Goal: Task Accomplishment & Management: Use online tool/utility

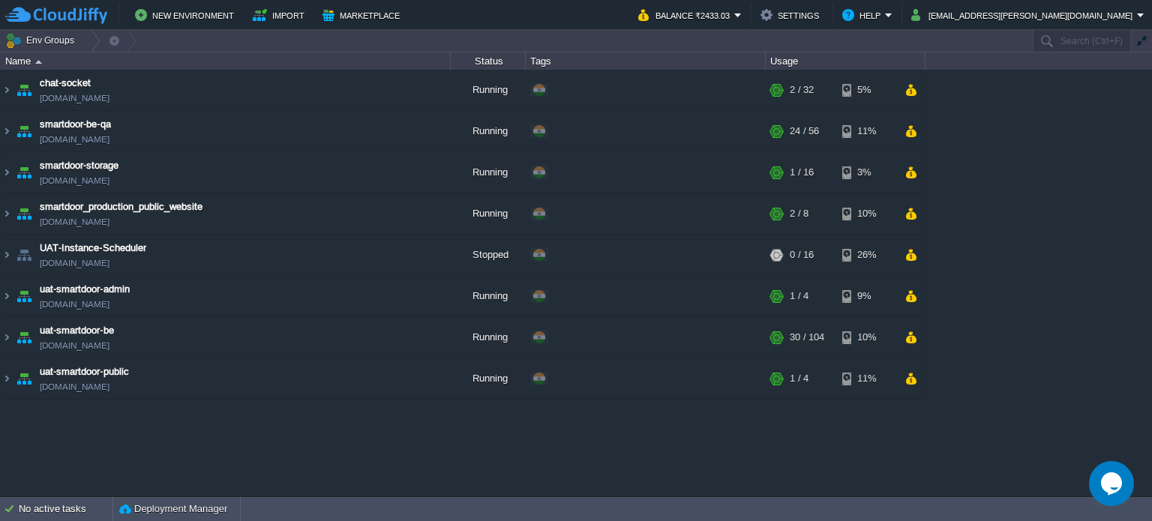
click at [0, 128] on table "chat-socket [DOMAIN_NAME] Running + Add to Env Group RAM 3% CPU 1% 2 / 32 5% sm…" at bounding box center [463, 235] width 927 height 330
click at [11, 133] on img at bounding box center [7, 131] width 12 height 41
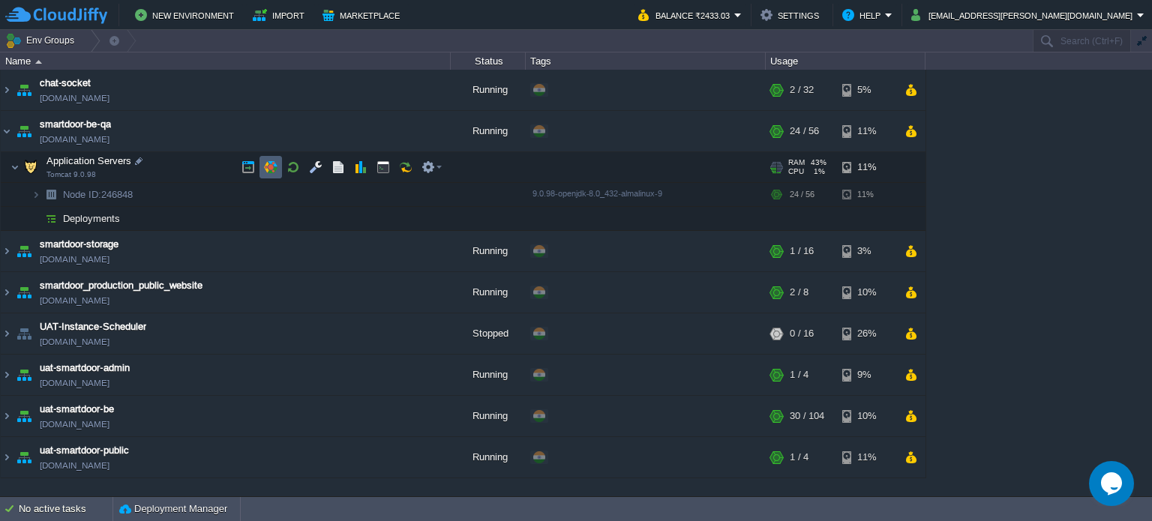
click at [273, 161] on button "button" at bounding box center [271, 168] width 14 height 14
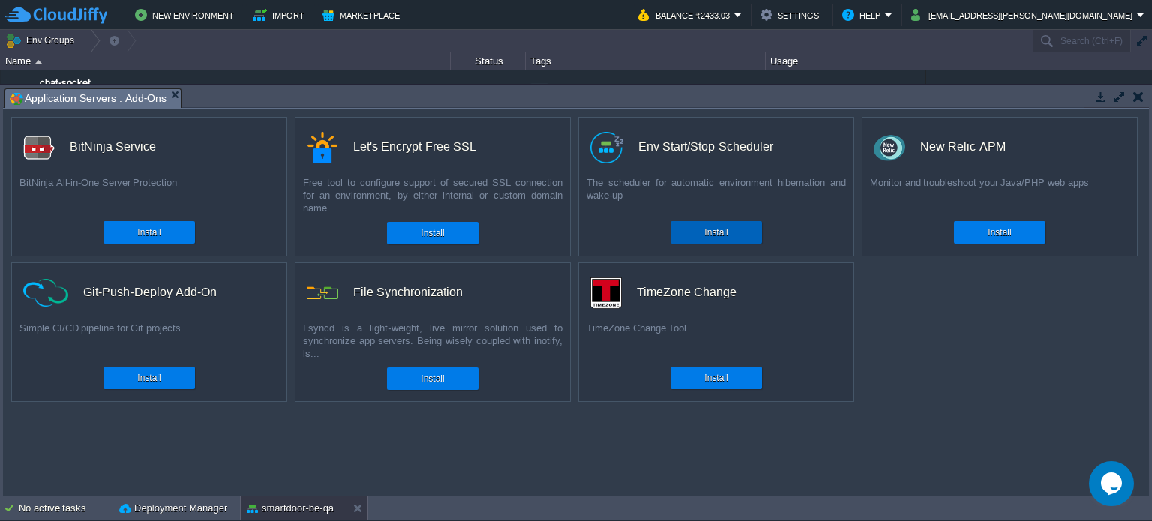
click at [725, 224] on div "Install" at bounding box center [716, 232] width 69 height 23
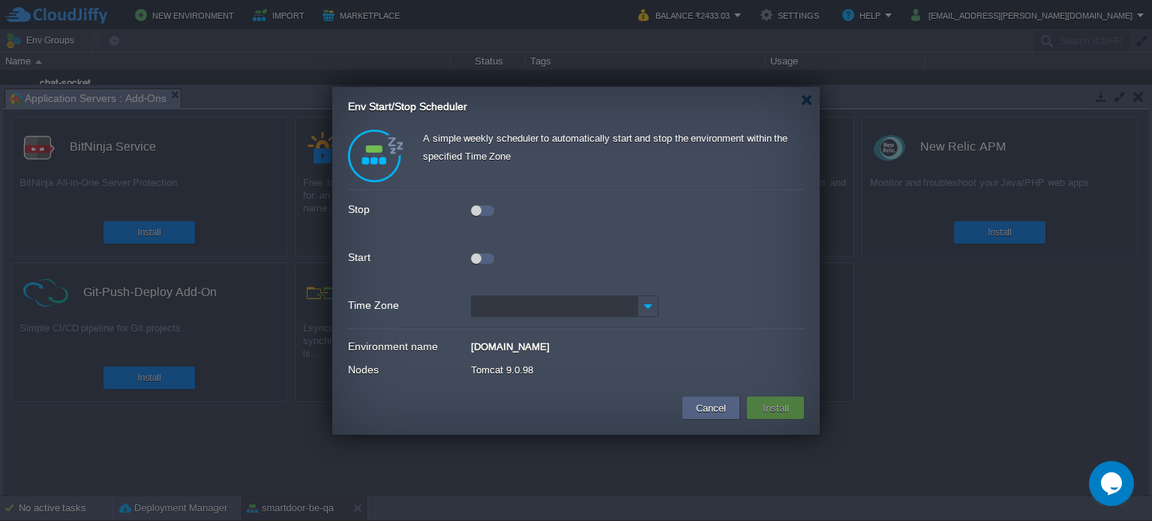
click at [476, 203] on div at bounding box center [482, 208] width 23 height 17
click at [476, 256] on div at bounding box center [476, 259] width 11 height 11
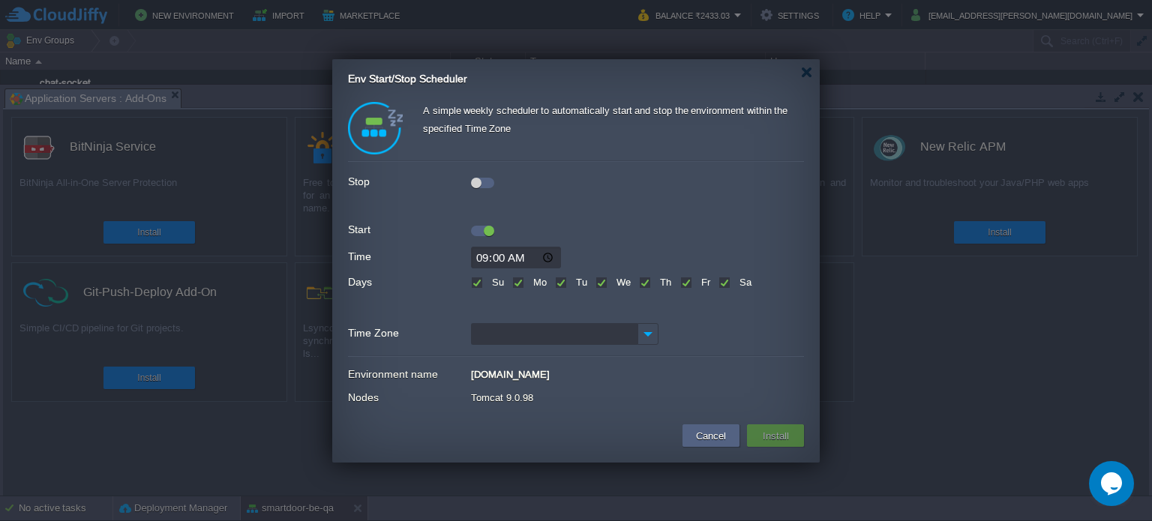
click at [478, 173] on div at bounding box center [482, 180] width 23 height 17
click at [478, 175] on div at bounding box center [482, 180] width 23 height 17
click at [479, 182] on div at bounding box center [476, 183] width 11 height 11
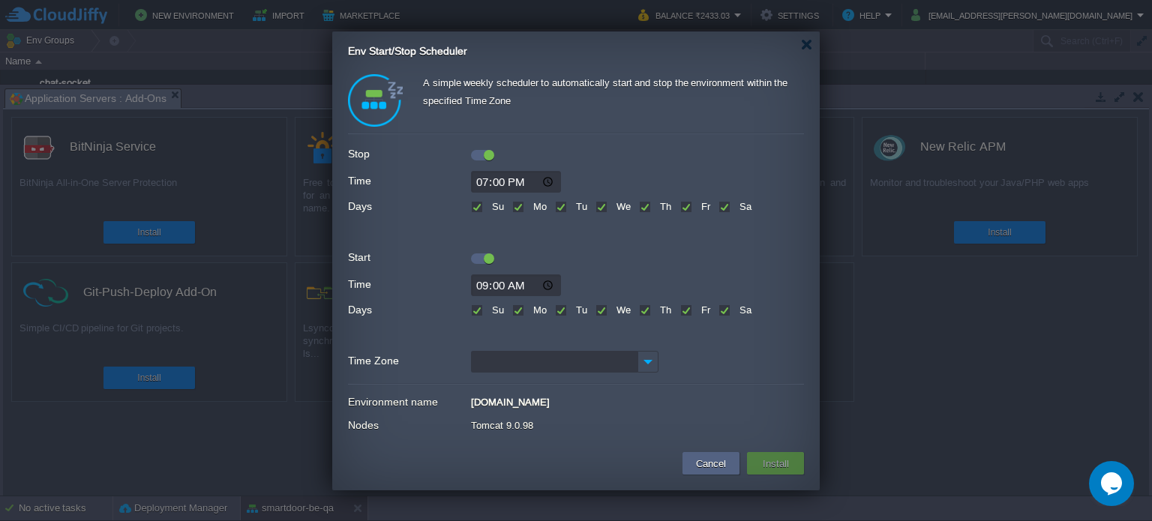
click at [488, 207] on label "Su" at bounding box center [496, 206] width 16 height 11
click at [476, 207] on input "Su" at bounding box center [476, 208] width 10 height 10
checkbox input "false"
click at [488, 311] on label "Su" at bounding box center [496, 310] width 16 height 11
click at [477, 311] on input "Su" at bounding box center [476, 312] width 10 height 10
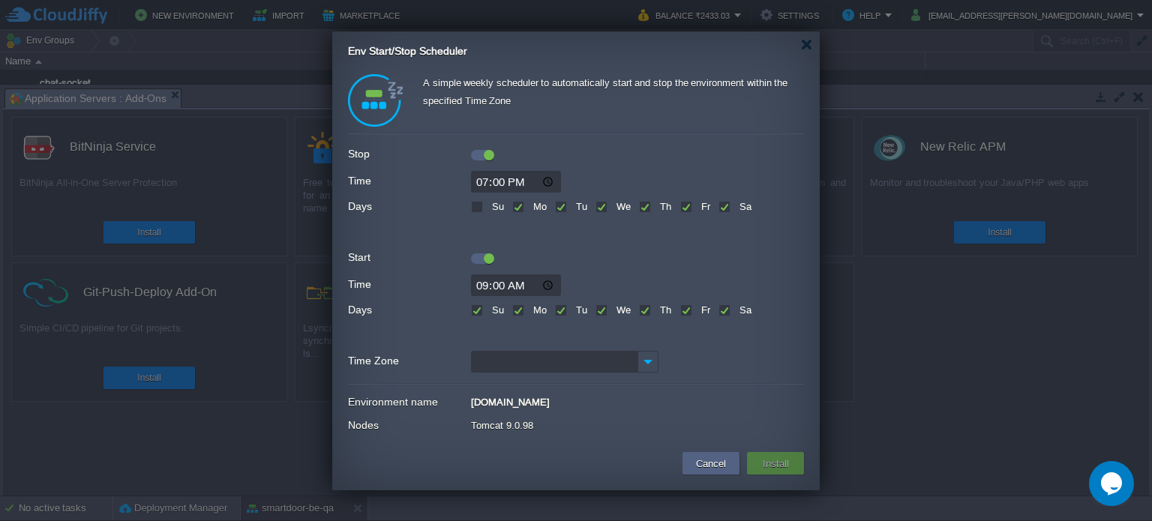
checkbox input "false"
click at [736, 206] on label "Sa" at bounding box center [744, 206] width 16 height 11
click at [724, 206] on input "Sa" at bounding box center [724, 208] width 10 height 10
checkbox input "false"
click at [736, 310] on label "Sa" at bounding box center [744, 310] width 16 height 11
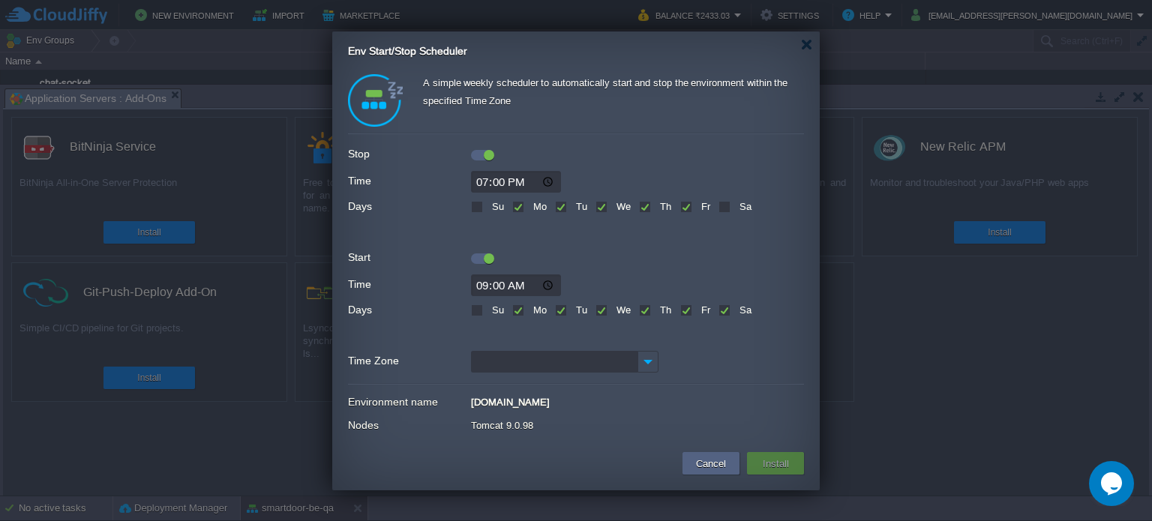
click at [719, 310] on input "Sa" at bounding box center [724, 312] width 10 height 10
checkbox input "false"
click at [491, 281] on input "09:00" at bounding box center [516, 286] width 90 height 22
type input "10:00"
click at [548, 359] on input "Time Zone" at bounding box center [554, 362] width 167 height 22
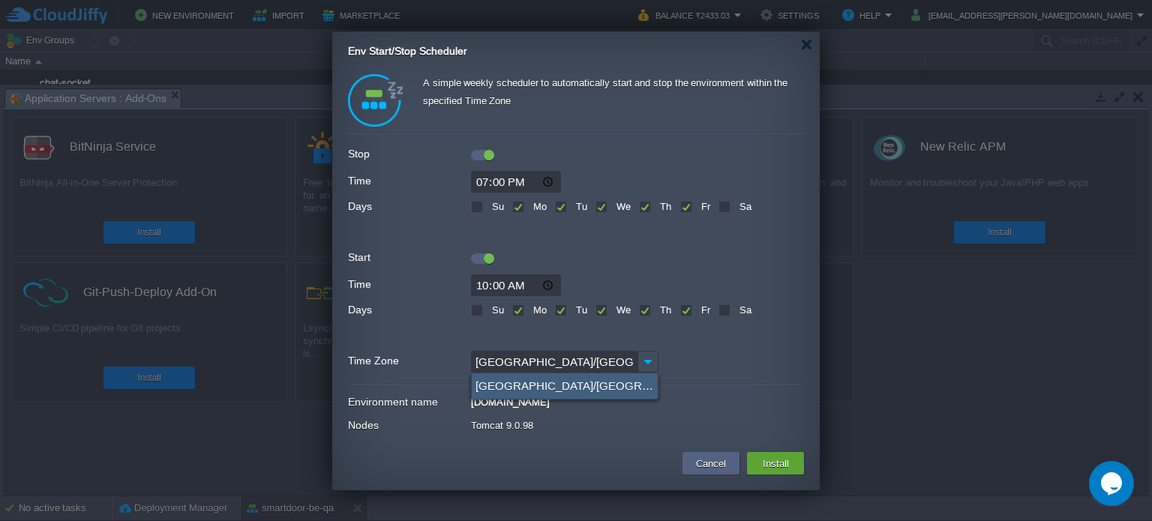
type input "[GEOGRAPHIC_DATA]/[GEOGRAPHIC_DATA] (GMT+05:30)"
click at [531, 380] on div "[GEOGRAPHIC_DATA]/[GEOGRAPHIC_DATA] (GMT+05:30)" at bounding box center [565, 387] width 186 height 26
click at [758, 462] on button "Install" at bounding box center [775, 464] width 35 height 18
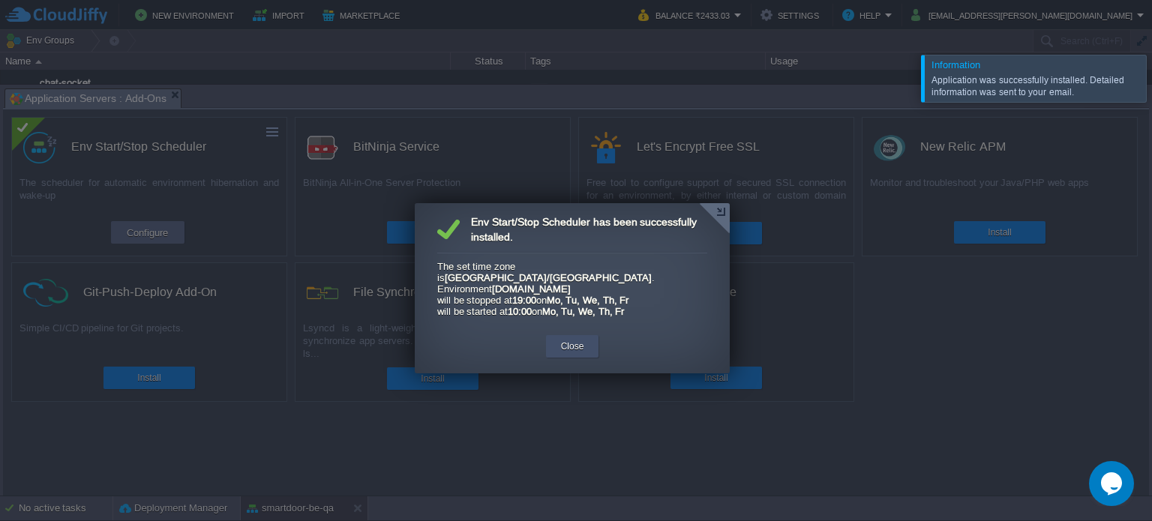
click at [575, 339] on button "Close" at bounding box center [572, 346] width 23 height 15
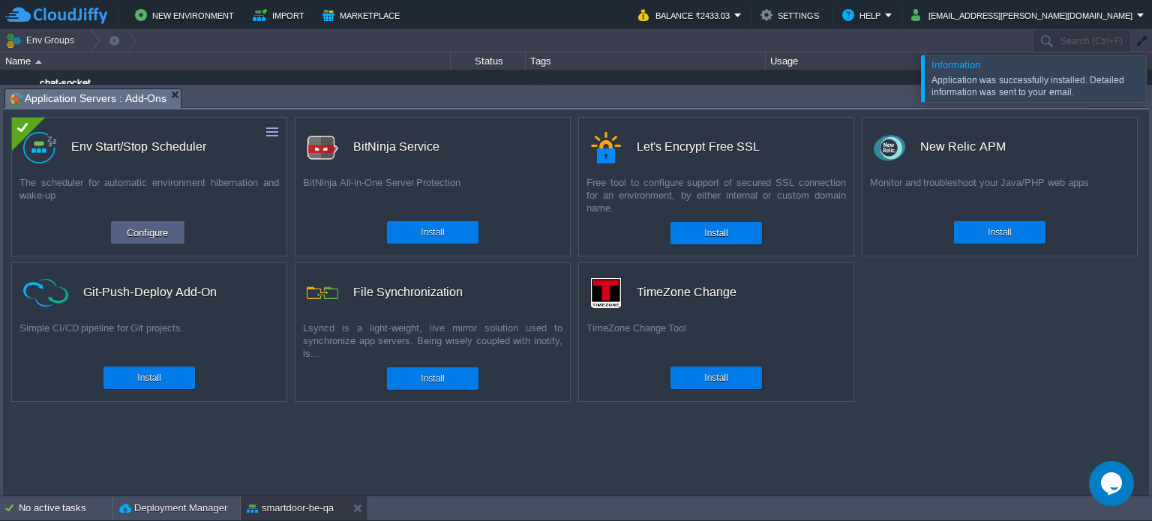
click at [1142, 80] on div "Information Application was successfully installed. Detailed information was se…" at bounding box center [1034, 79] width 226 height 48
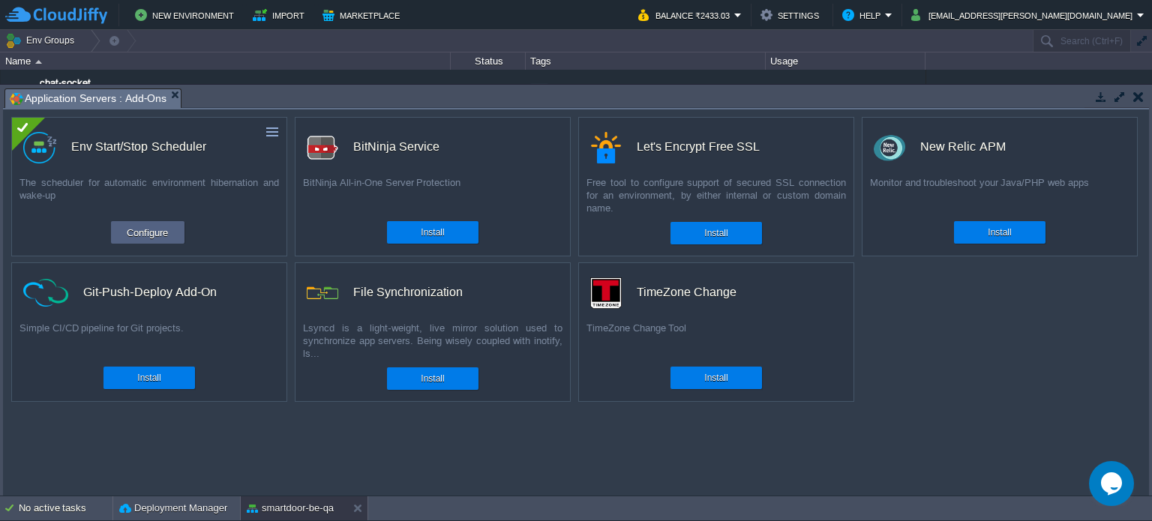
click at [1137, 98] on button "button" at bounding box center [1139, 97] width 11 height 14
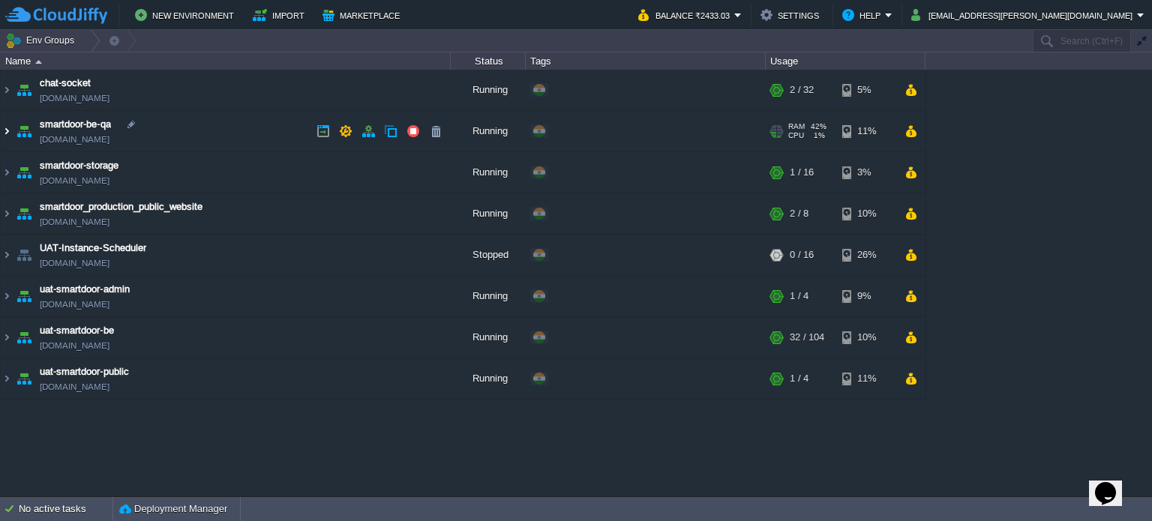
click at [6, 128] on img at bounding box center [7, 131] width 12 height 41
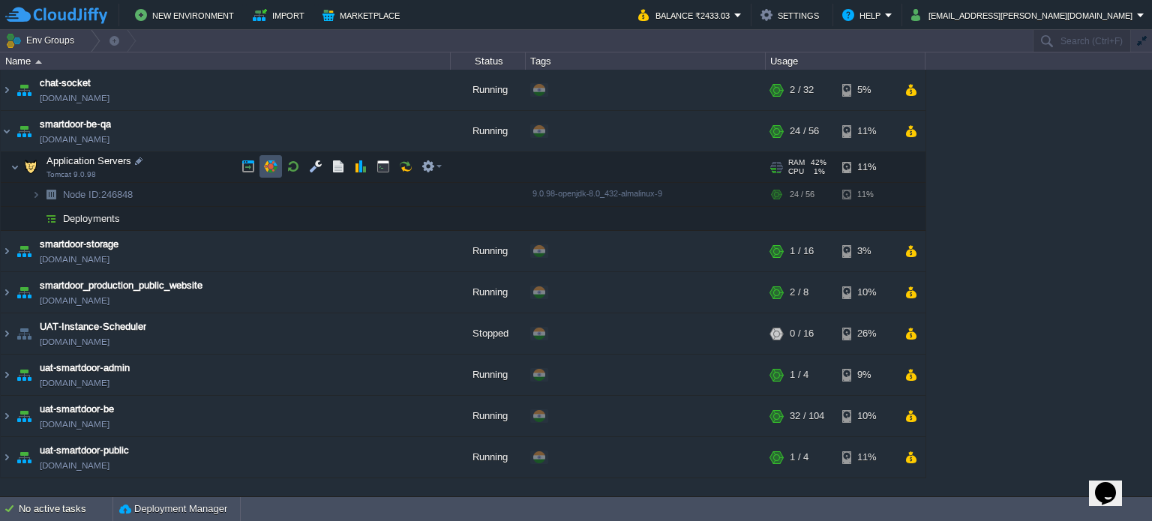
click at [269, 164] on button "button" at bounding box center [271, 167] width 14 height 14
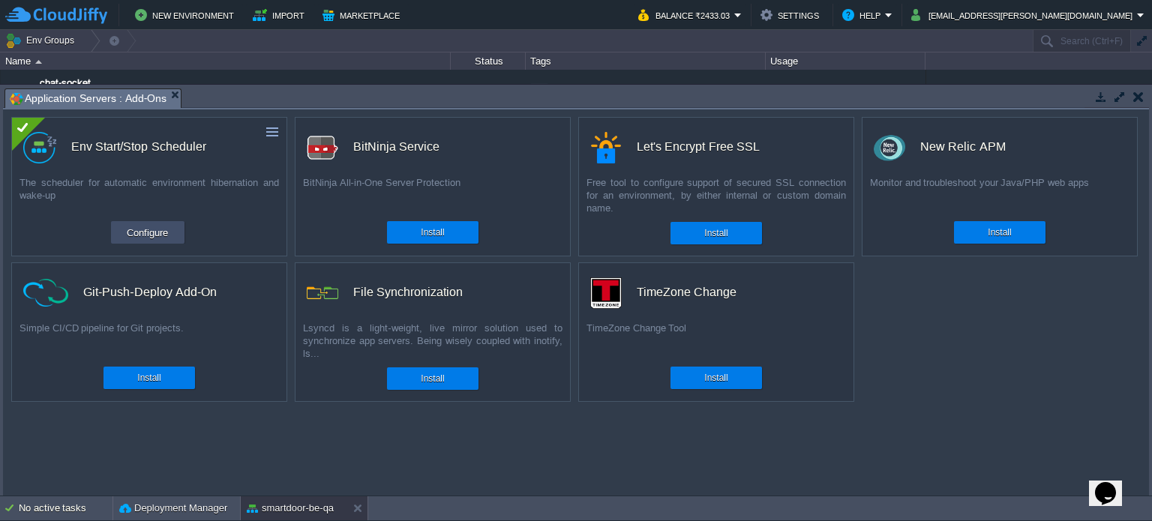
click at [161, 233] on button "Configure" at bounding box center [147, 233] width 50 height 18
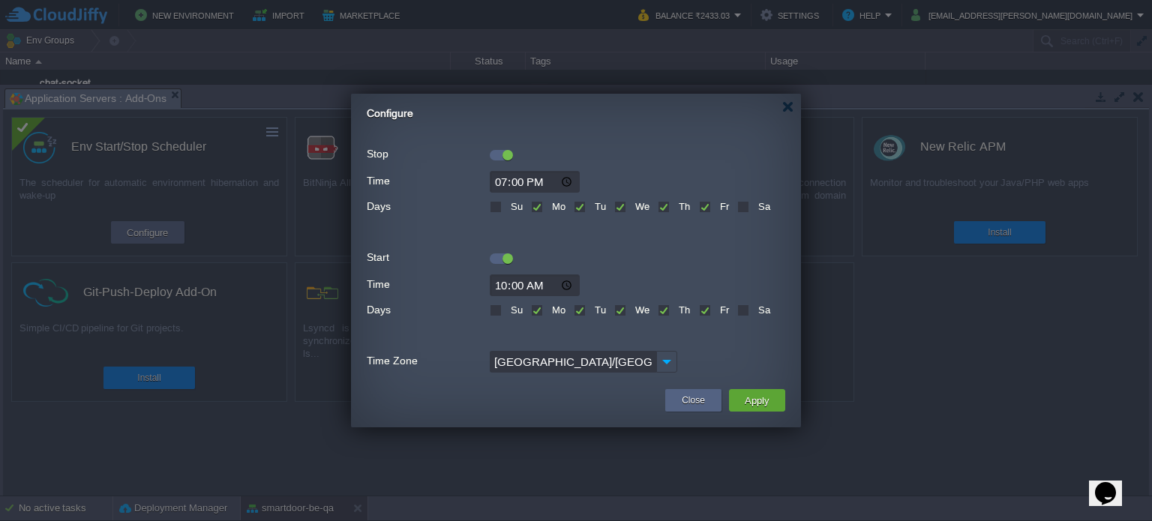
click at [497, 151] on div at bounding box center [501, 155] width 23 height 11
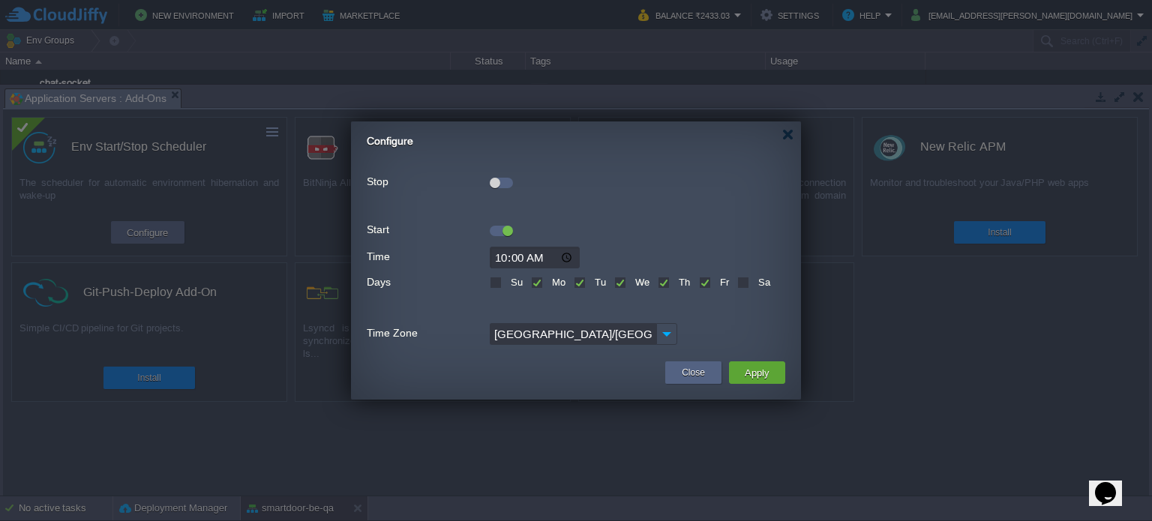
click at [505, 239] on div "Start" at bounding box center [576, 230] width 419 height 20
click at [495, 238] on div "Start" at bounding box center [576, 230] width 419 height 20
click at [497, 230] on div at bounding box center [501, 231] width 23 height 11
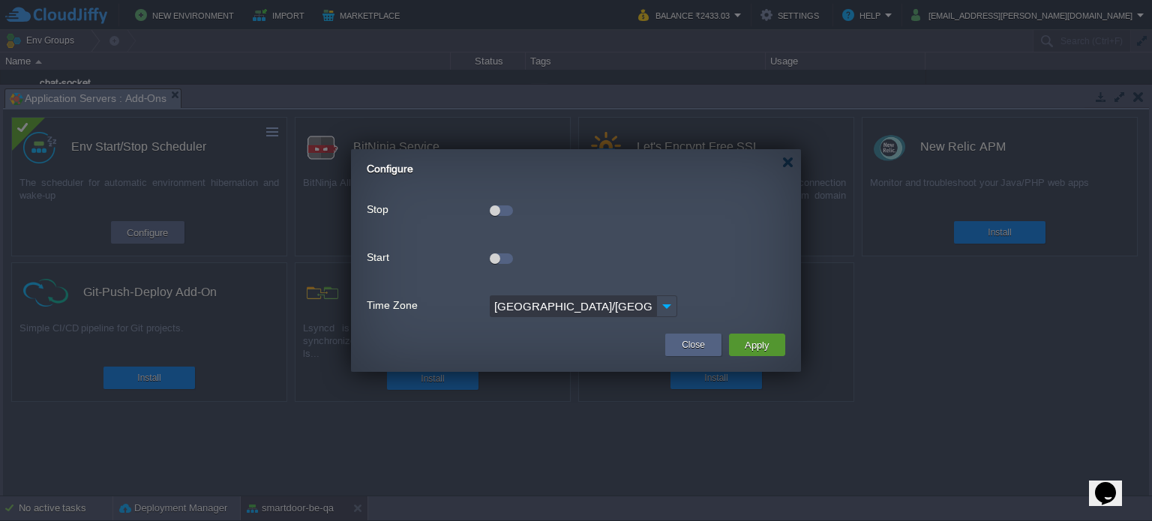
click at [739, 335] on td "Apply" at bounding box center [757, 345] width 56 height 23
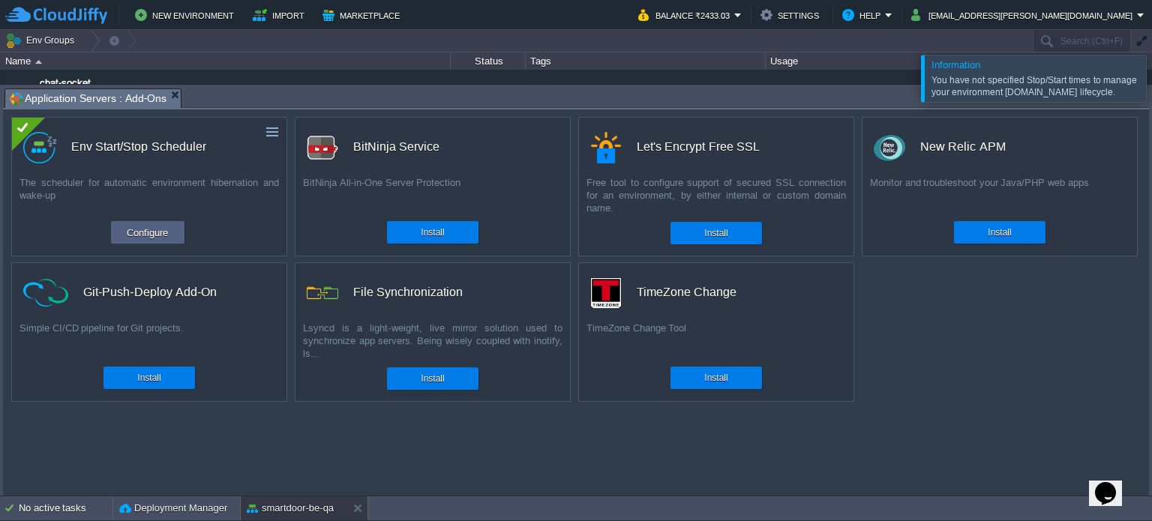
click at [1152, 89] on div at bounding box center [1170, 78] width 0 height 47
